Goal: Information Seeking & Learning: Compare options

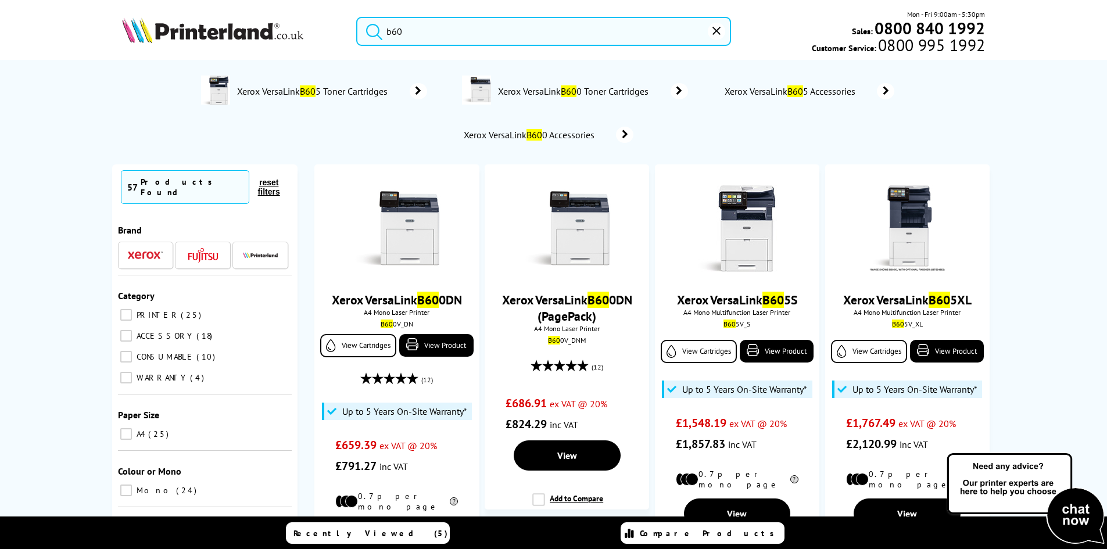
click at [485, 35] on input "b60" at bounding box center [543, 31] width 375 height 29
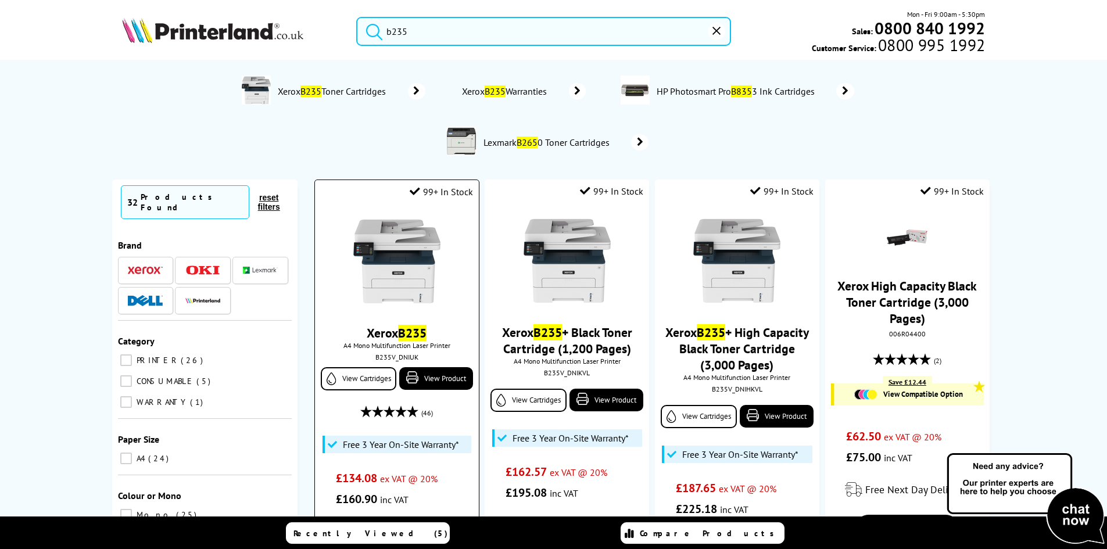
type input "b235"
click at [428, 249] on img at bounding box center [396, 261] width 87 height 87
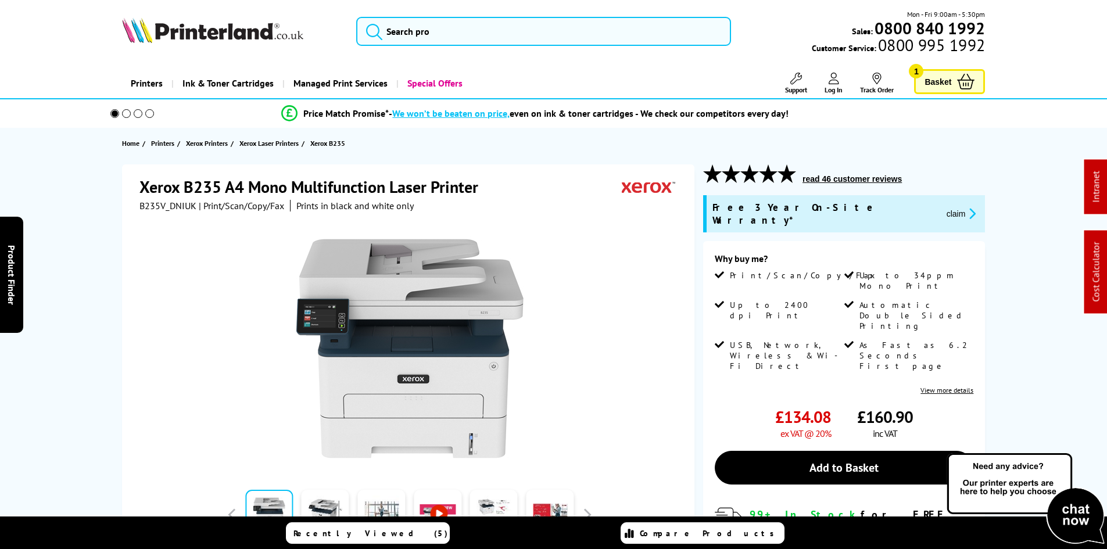
click at [106, 299] on div "Xerox B235 A4 Mono Multifunction Laser Printer B235V_DNIUK | Print/Scan/Copy/Fa…" at bounding box center [553, 451] width 929 height 574
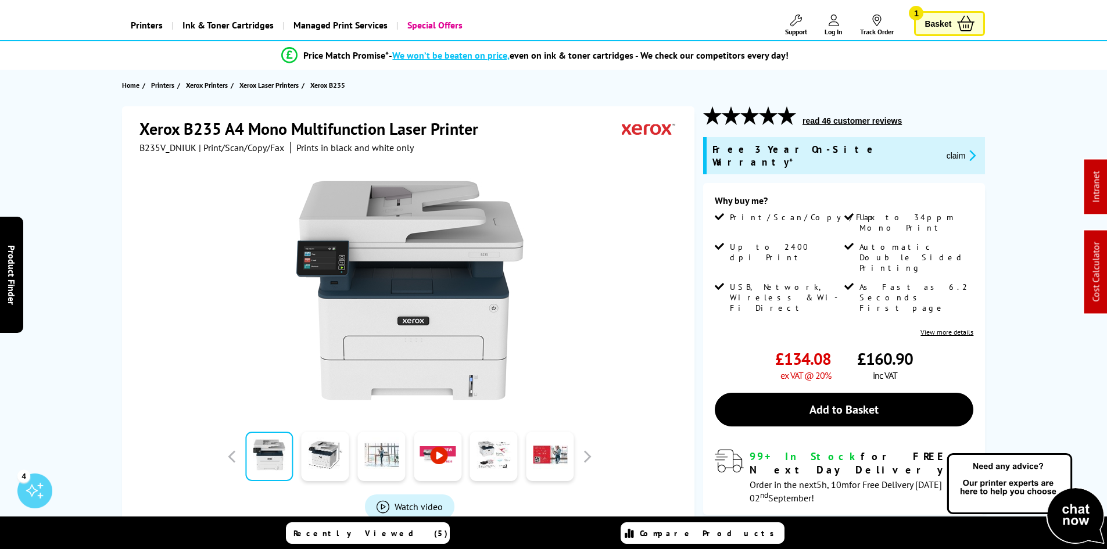
click at [155, 149] on span "B235V_DNIUK" at bounding box center [167, 148] width 57 height 12
copy span "B235V_DNIUK"
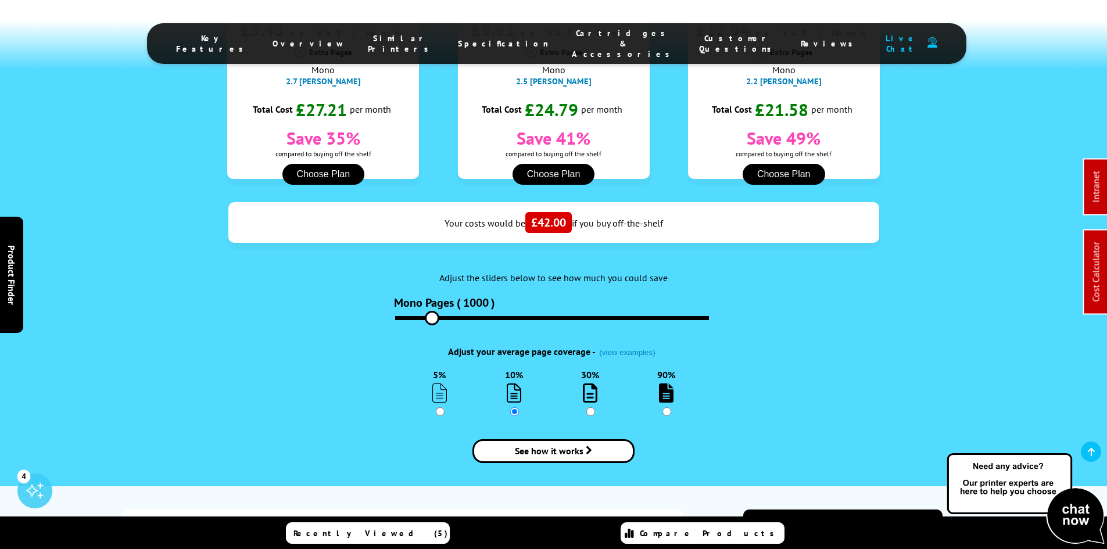
scroll to position [1452, 0]
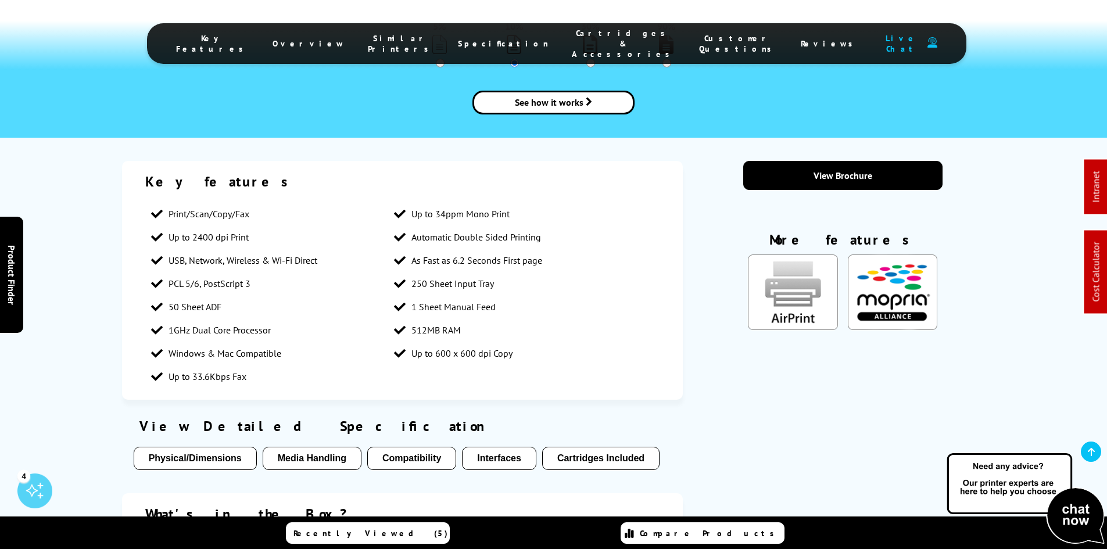
click at [80, 246] on div "Key features Print/Scan/Copy/Fax Up to 34ppm Mono Print Up to 2400 dpi Print Au…" at bounding box center [553, 400] width 1107 height 478
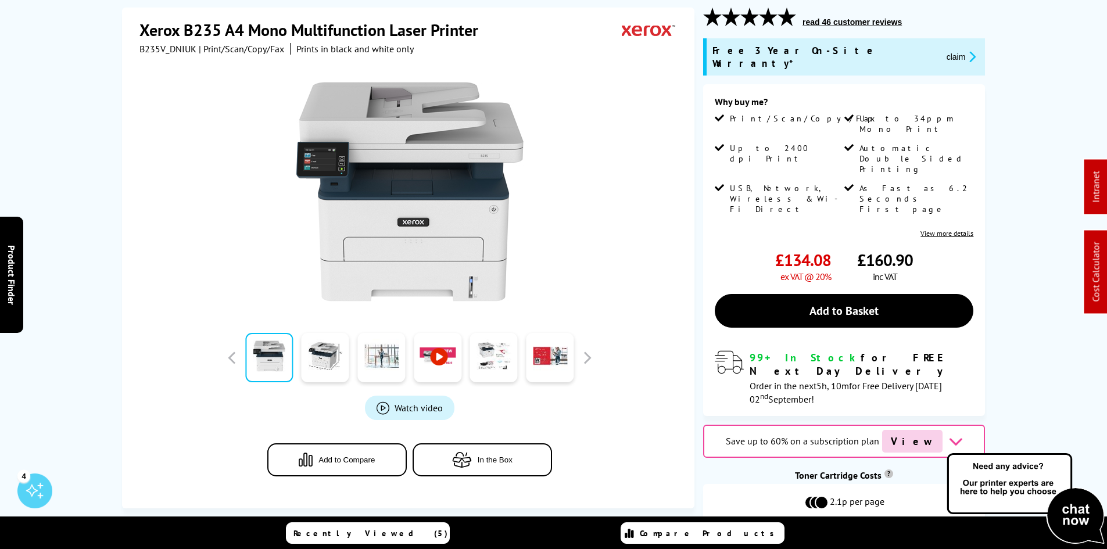
scroll to position [0, 0]
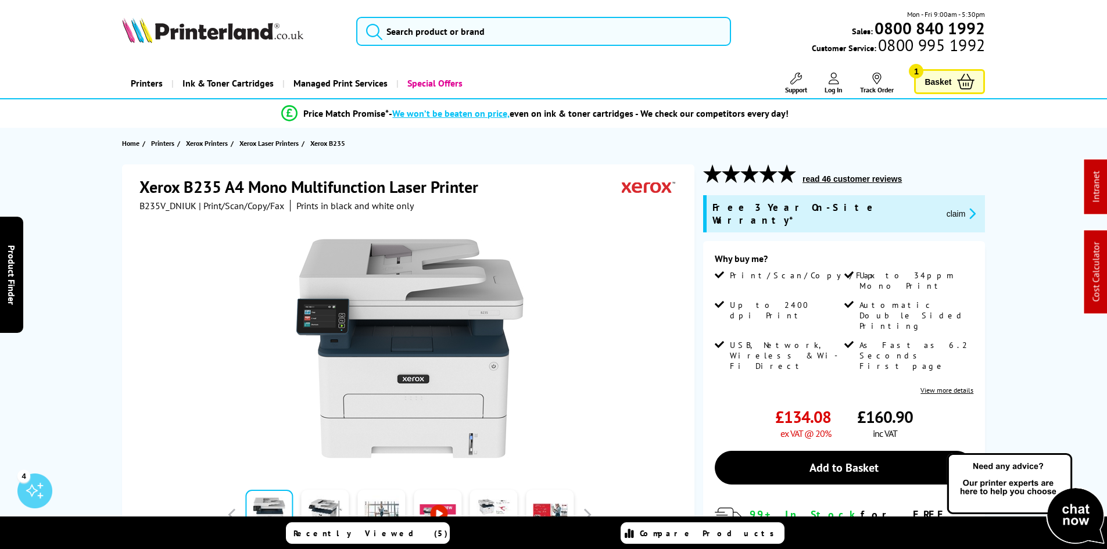
click at [160, 204] on span "B235V_DNIUK" at bounding box center [167, 206] width 57 height 12
click at [160, 205] on span "B235V_DNIUK" at bounding box center [167, 206] width 57 height 12
copy span "B235V_DNIUK"
click at [154, 204] on span "B235V_DNIUK" at bounding box center [167, 206] width 57 height 12
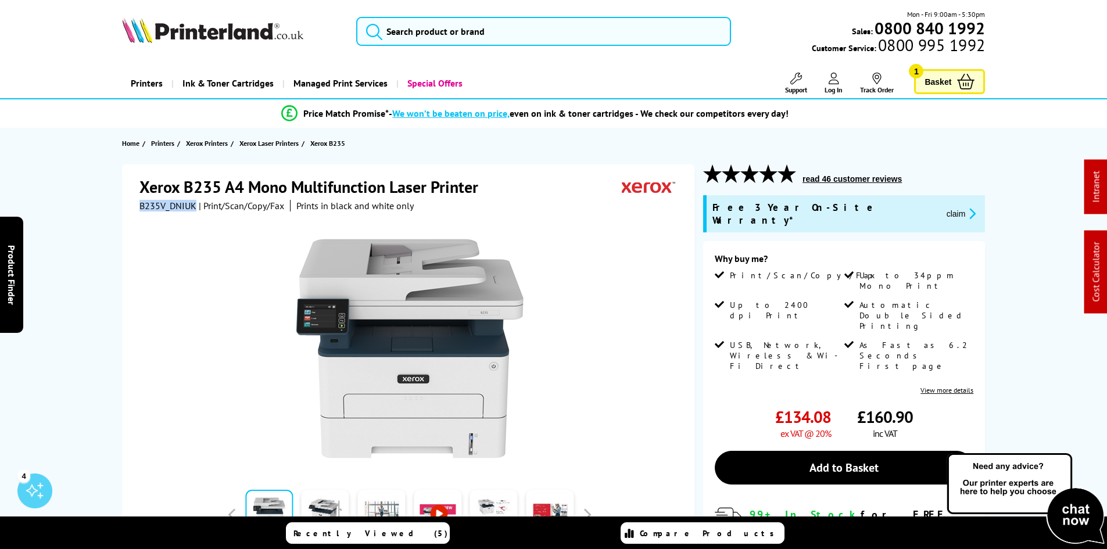
click at [154, 204] on span "B235V_DNIUK" at bounding box center [167, 206] width 57 height 12
copy span "B235V_DNIUK"
drag, startPoint x: 861, startPoint y: 211, endPoint x: 844, endPoint y: 221, distance: 20.0
click at [943, 211] on button "claim" at bounding box center [961, 213] width 37 height 13
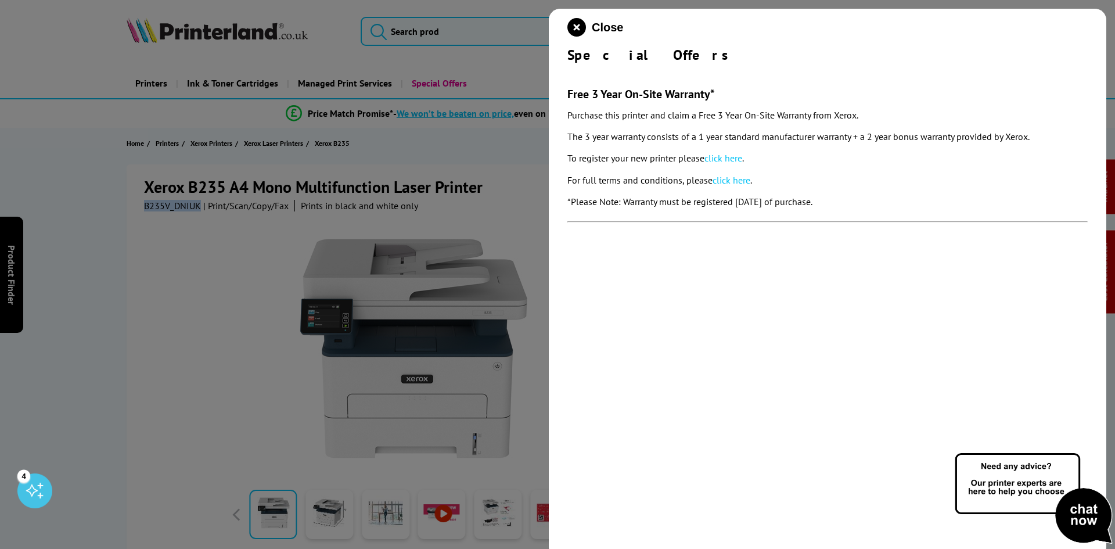
drag, startPoint x: 561, startPoint y: 96, endPoint x: 894, endPoint y: 202, distance: 349.2
click at [894, 202] on div "Close Special Offers Free 3 Year On-Site Warranty* Purchase this printer and cl…" at bounding box center [828, 283] width 558 height 549
copy section "Free 3 Year On-Site Warranty* Purchase this printer and claim a Free 3 Year On-…"
drag, startPoint x: 579, startPoint y: 32, endPoint x: 498, endPoint y: 48, distance: 82.4
click at [579, 32] on icon "close modal" at bounding box center [577, 27] width 19 height 19
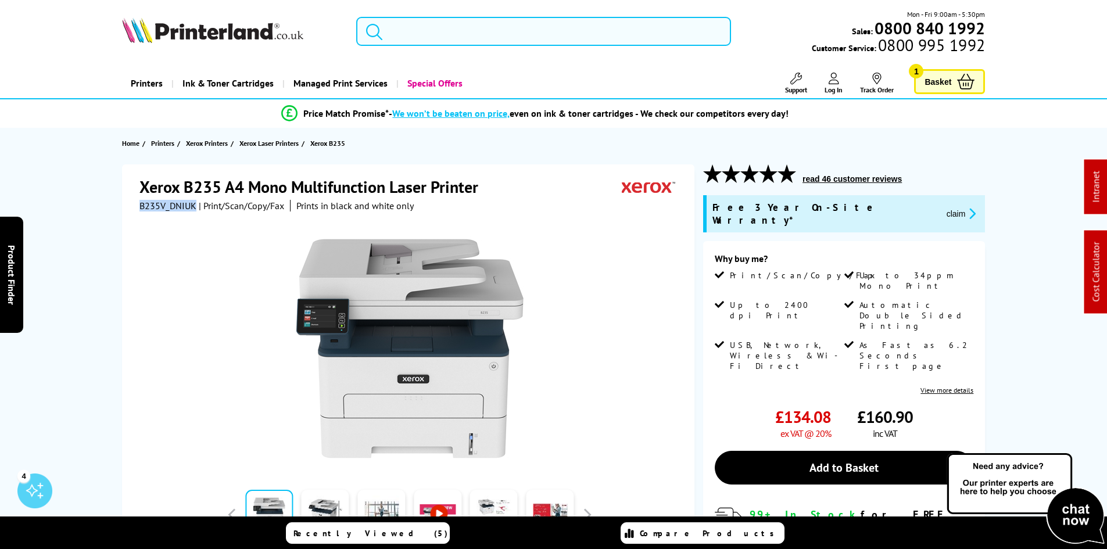
drag, startPoint x: 401, startPoint y: 27, endPoint x: 428, endPoint y: 29, distance: 26.8
click at [405, 27] on input "search" at bounding box center [543, 31] width 375 height 29
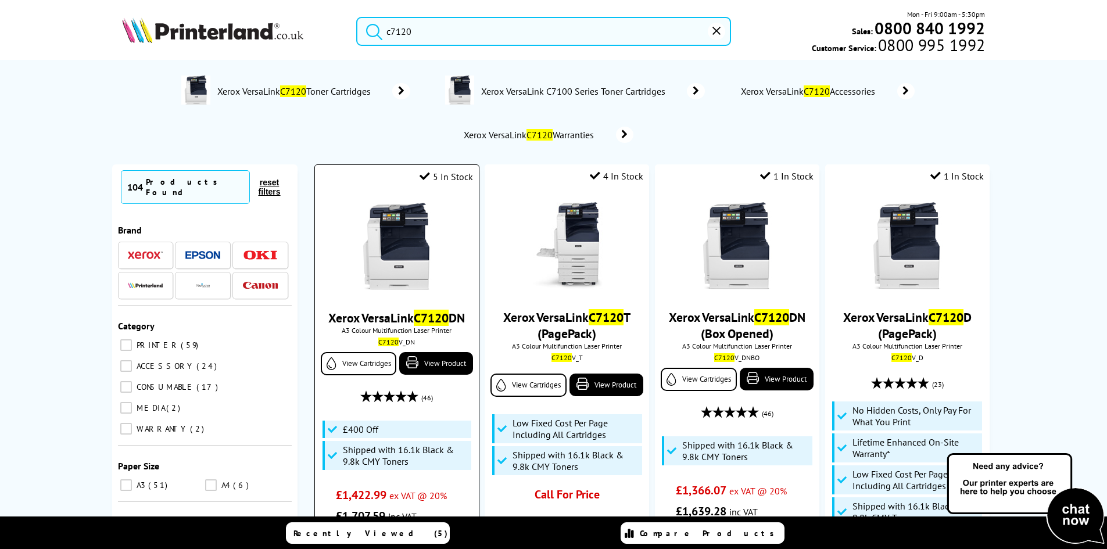
type input "c7120"
click at [413, 240] on img at bounding box center [396, 246] width 87 height 87
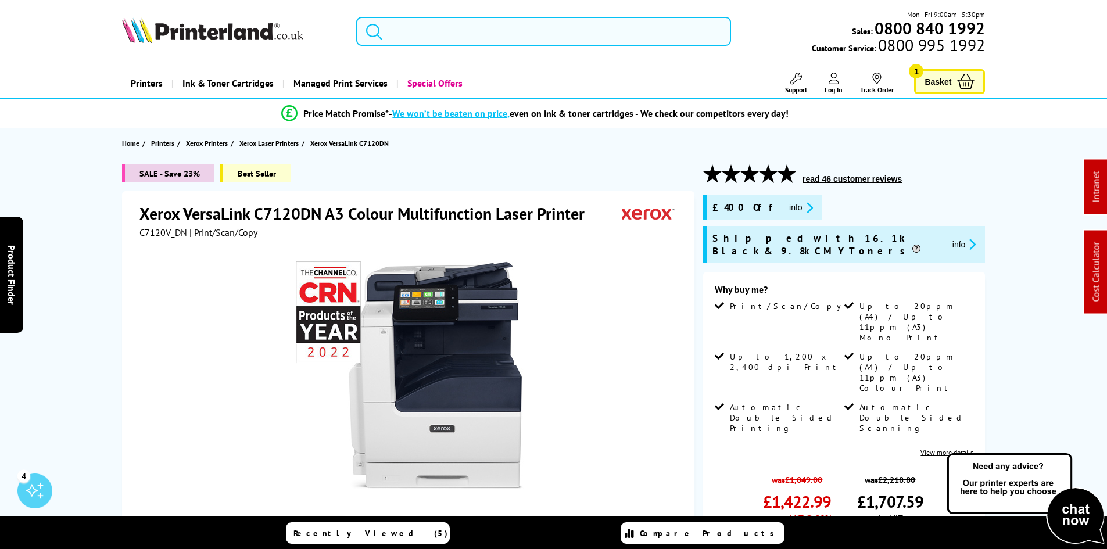
click at [418, 27] on input "search" at bounding box center [543, 31] width 375 height 29
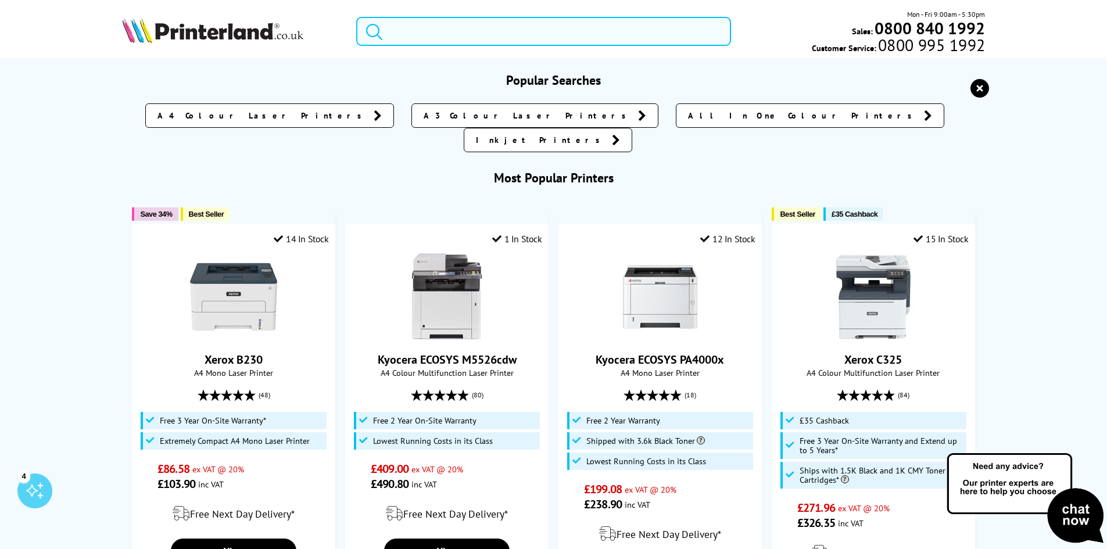
click at [418, 33] on input "search" at bounding box center [543, 31] width 375 height 29
click at [430, 39] on input "search" at bounding box center [543, 31] width 375 height 29
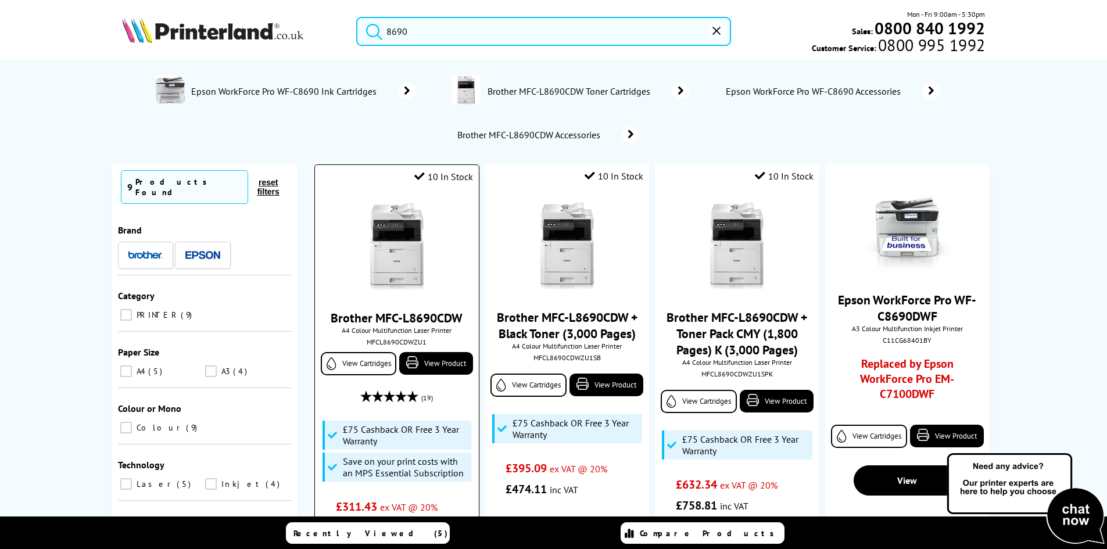
type input "8690"
click at [404, 265] on img at bounding box center [396, 246] width 87 height 87
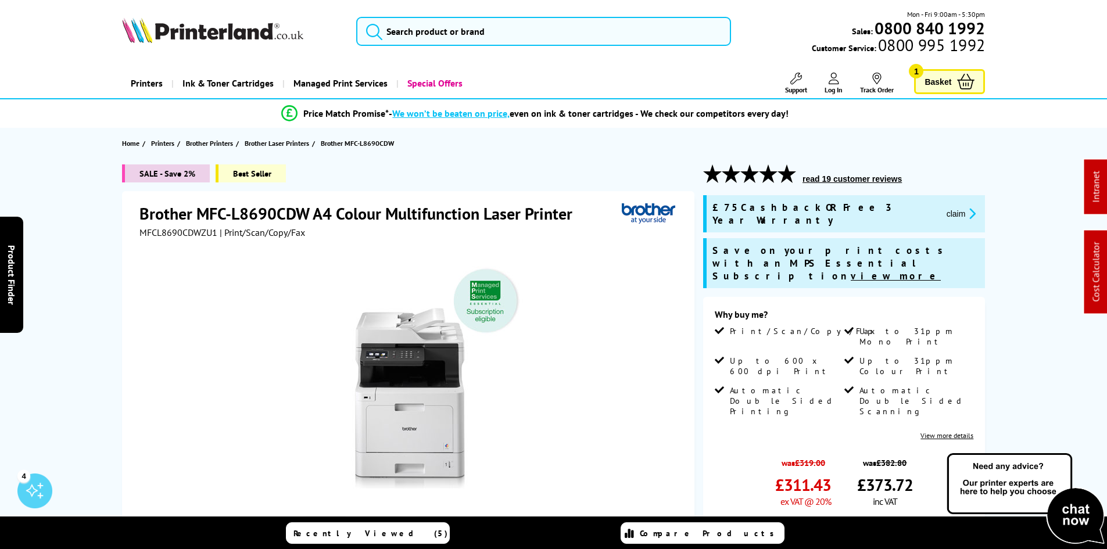
click at [676, 349] on div at bounding box center [409, 369] width 540 height 263
click at [674, 362] on div at bounding box center [409, 369] width 540 height 263
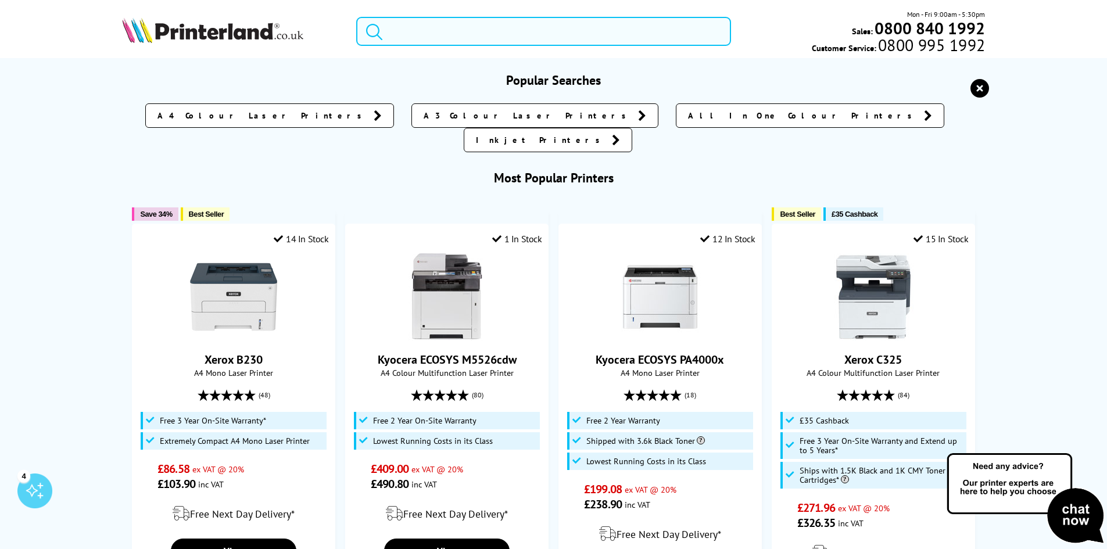
click at [409, 38] on input "search" at bounding box center [543, 31] width 375 height 29
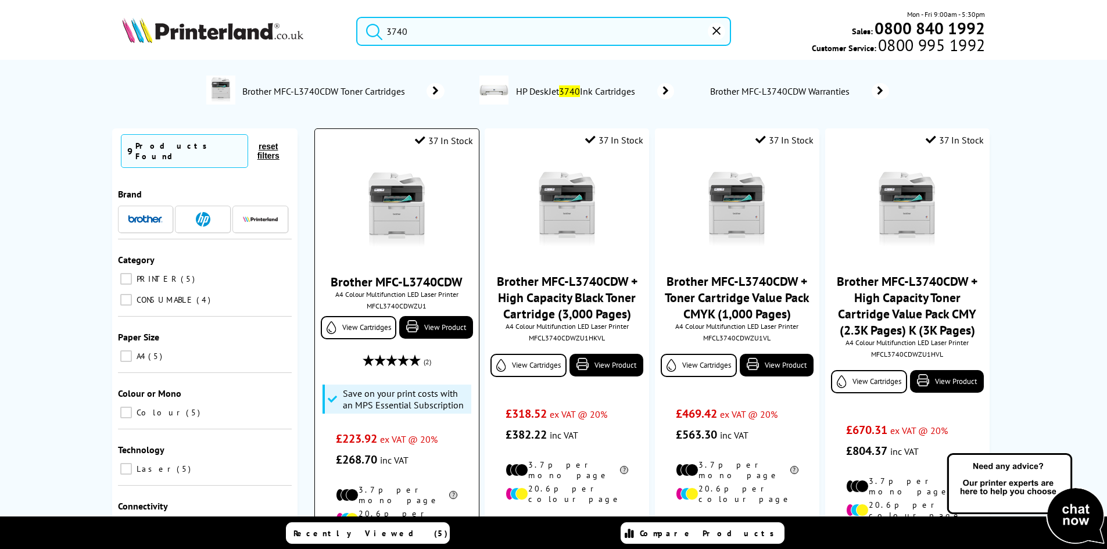
type input "3740"
click at [380, 216] on img at bounding box center [396, 210] width 87 height 87
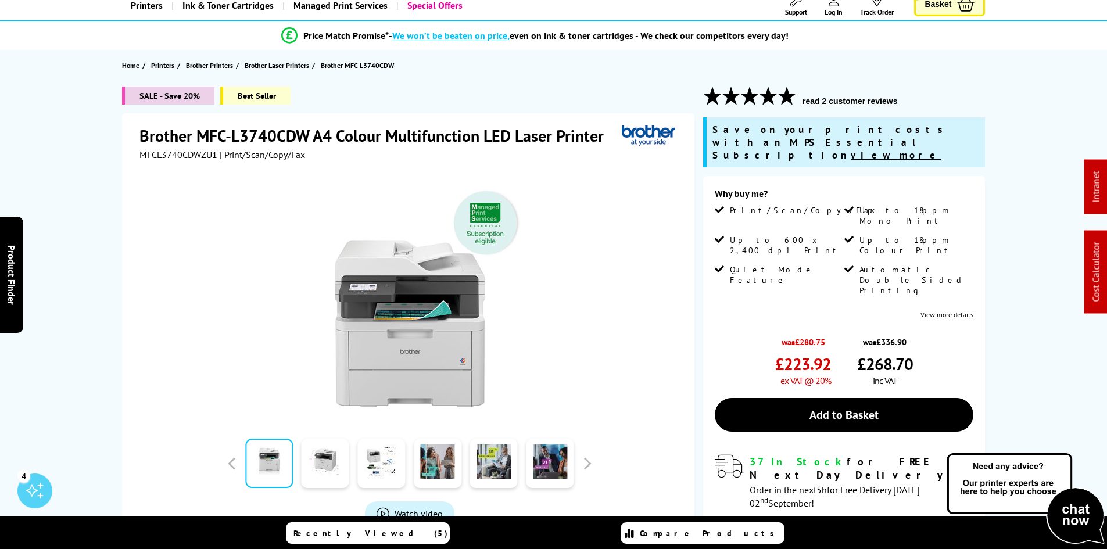
scroll to position [174, 0]
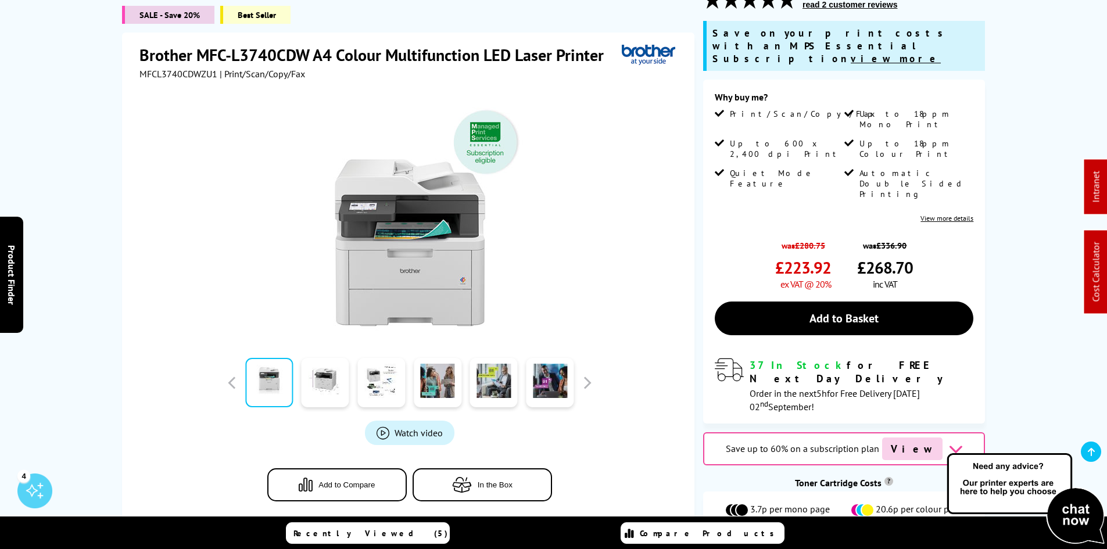
click at [109, 250] on div "SALE - Save 20% Best Seller Brother MFC-L3740CDW A4 Colour Multifunction LED La…" at bounding box center [553, 289] width 929 height 599
